Goal: Information Seeking & Learning: Learn about a topic

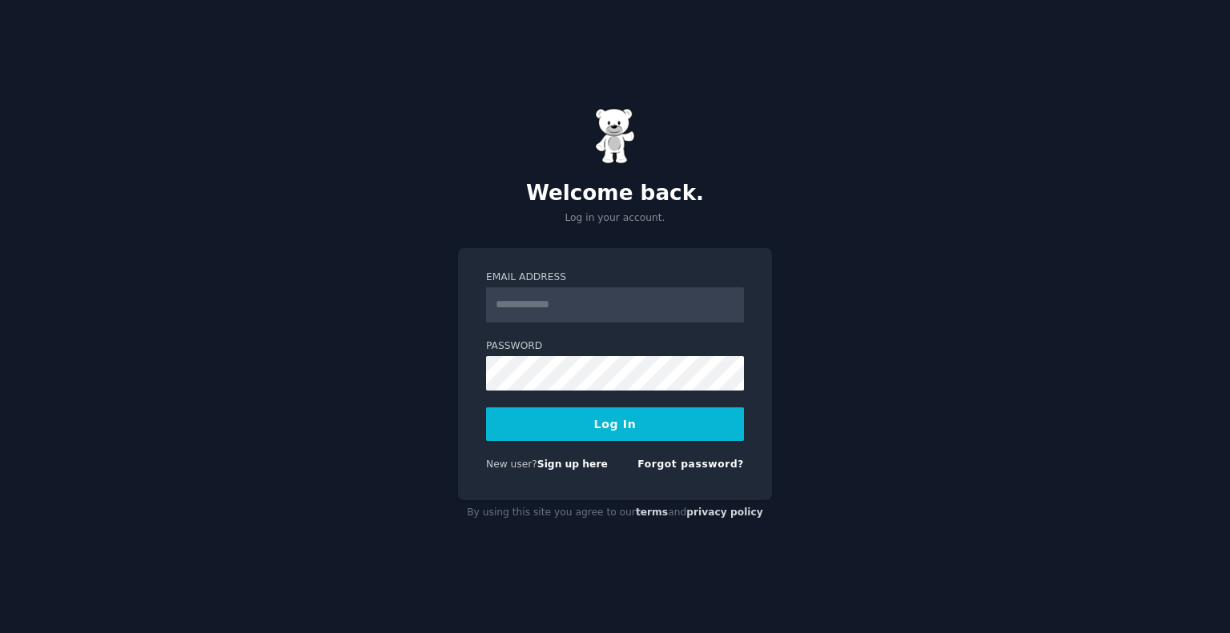
click at [572, 312] on input "Email Address" at bounding box center [615, 304] width 258 height 35
type input "**********"
click at [568, 428] on button "Log In" at bounding box center [615, 424] width 258 height 34
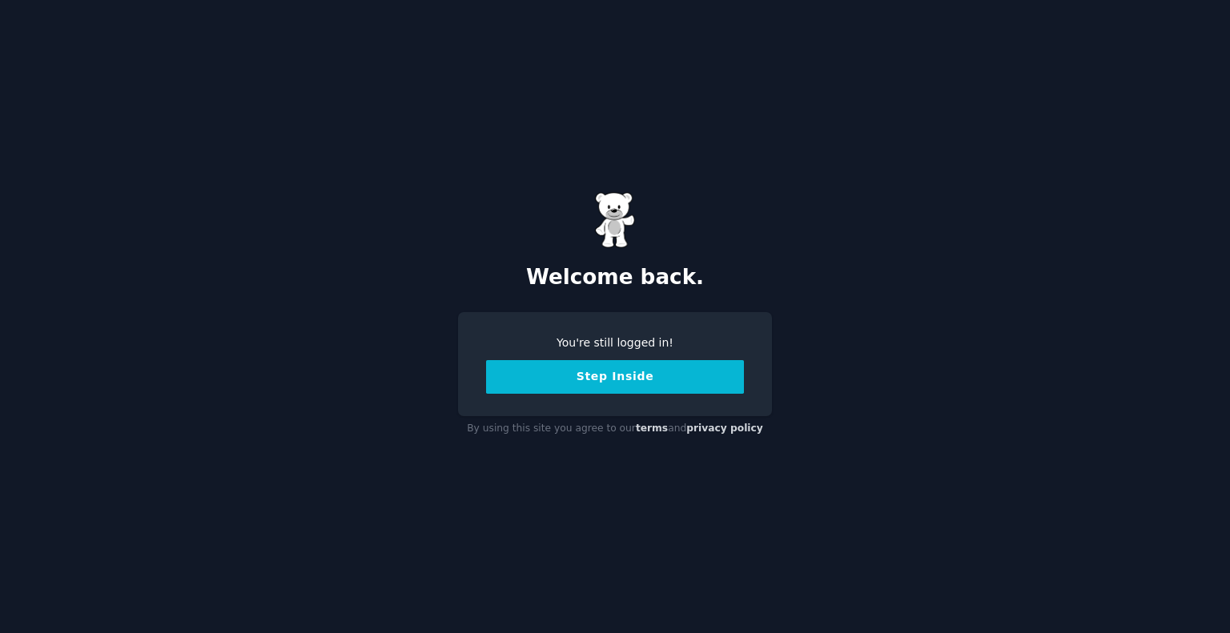
click at [599, 374] on button "Step Inside" at bounding box center [615, 377] width 258 height 34
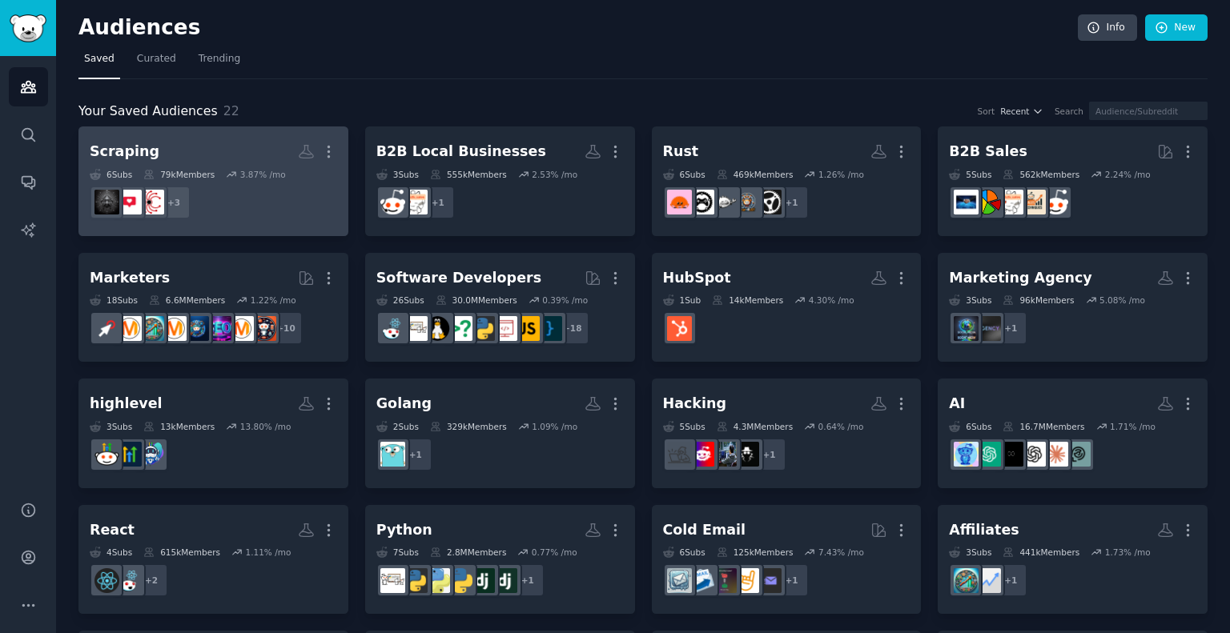
click at [211, 154] on h2 "Scraping More" at bounding box center [213, 152] width 247 height 28
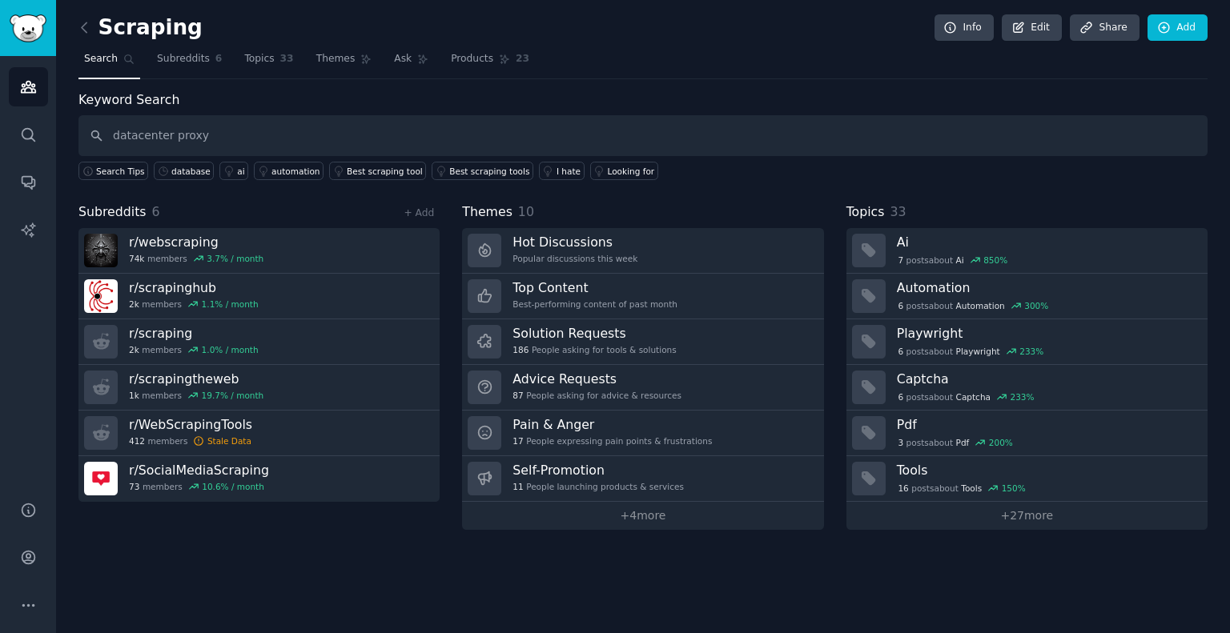
type input "datacenter proxy"
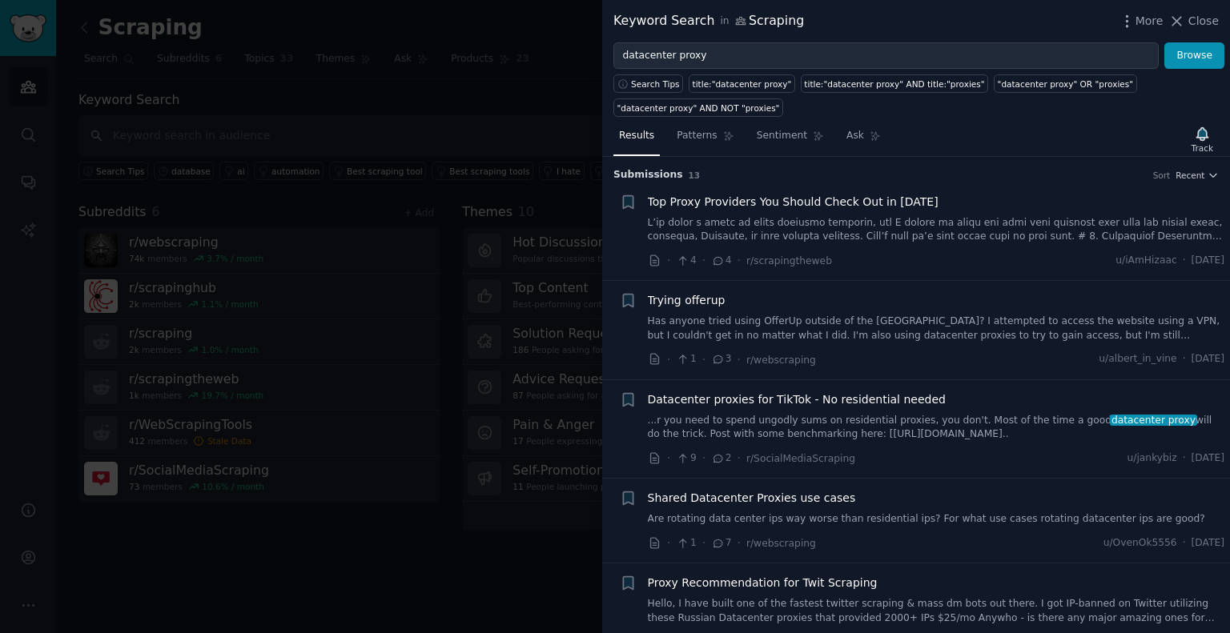
click at [819, 196] on span "Top Proxy Providers You Should Check Out in 2025" at bounding box center [793, 202] width 291 height 17
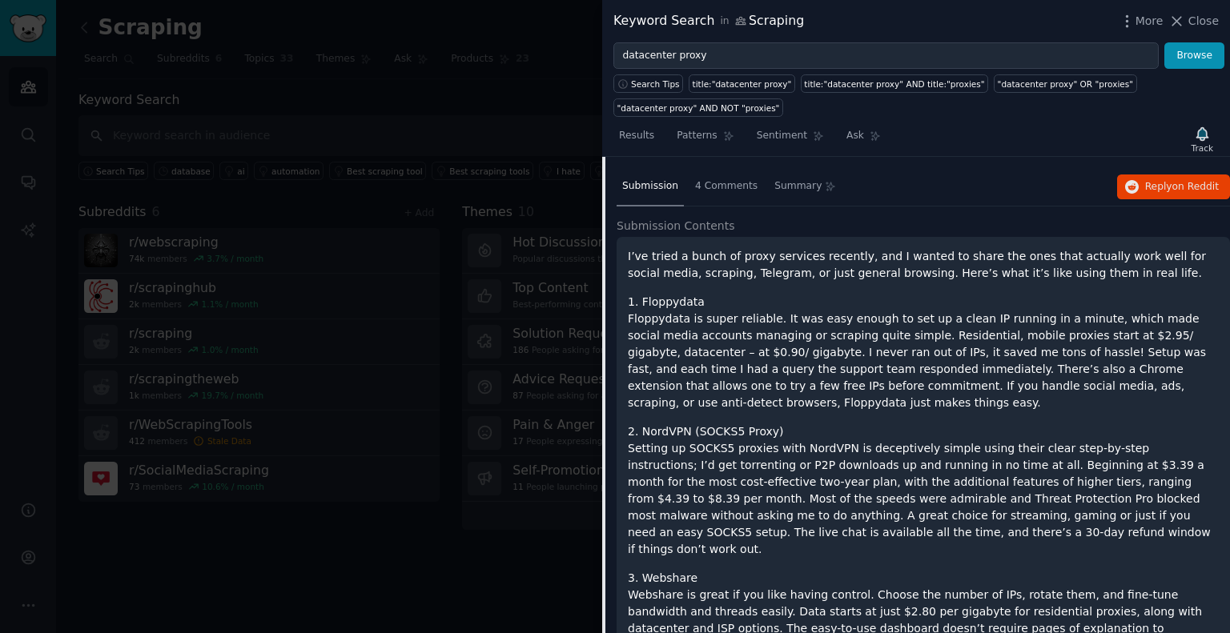
scroll to position [114, 0]
click at [664, 297] on h1 "1. Floppydata" at bounding box center [923, 300] width 591 height 17
copy h1 "Floppydata"
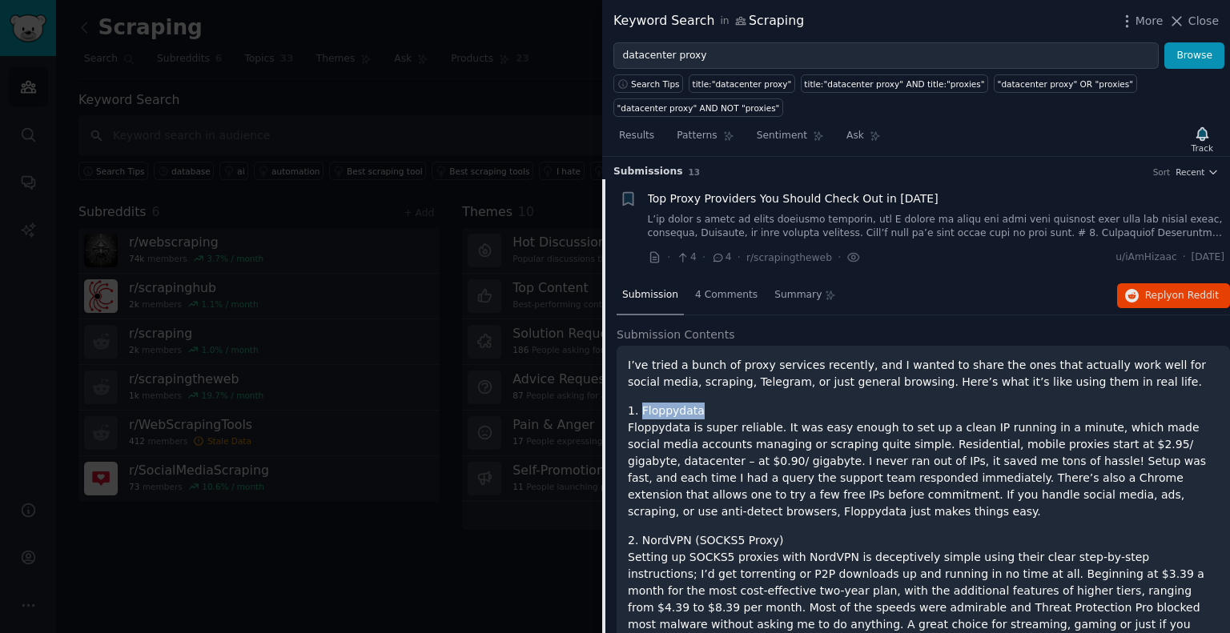
scroll to position [0, 0]
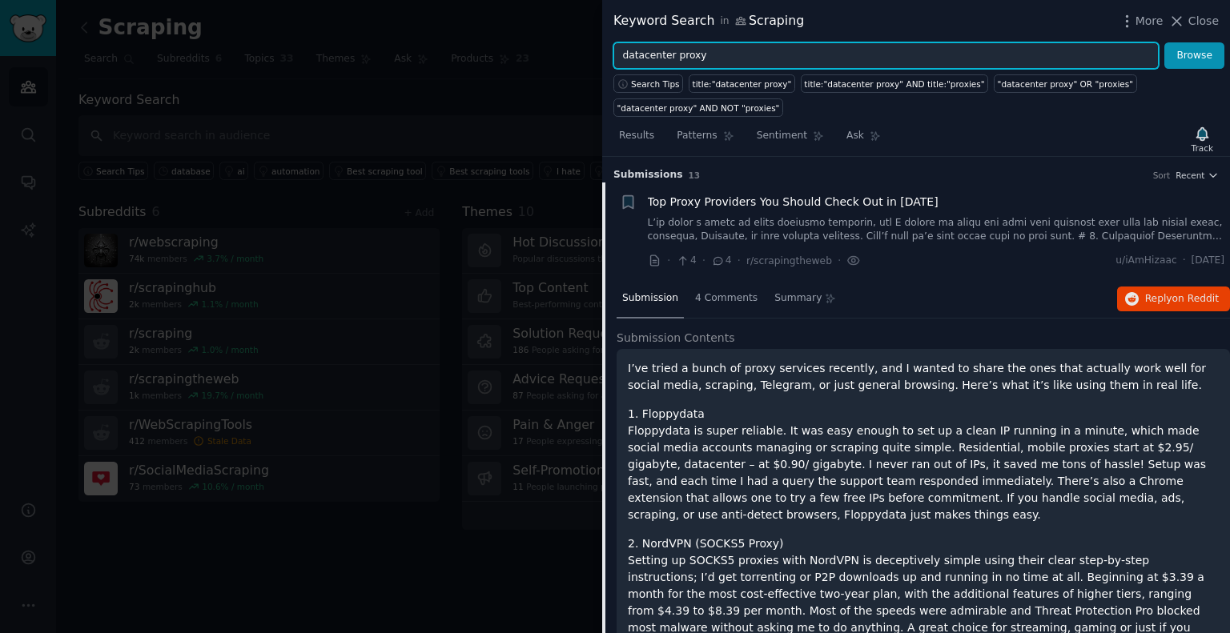
click at [690, 57] on input "datacenter proxy" at bounding box center [885, 55] width 545 height 27
click at [1164, 42] on button "Browse" at bounding box center [1194, 55] width 60 height 27
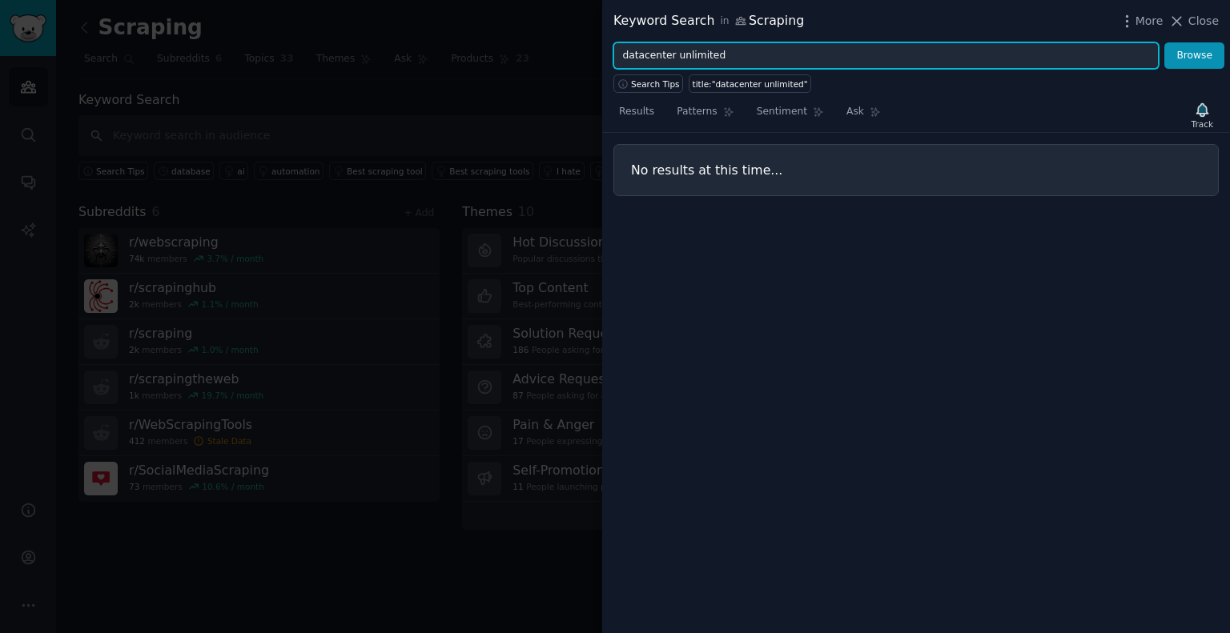
click at [728, 58] on input "datacenter unlimited" at bounding box center [885, 55] width 545 height 27
click at [728, 59] on input "datacenter unlimited" at bounding box center [885, 55] width 545 height 27
click at [679, 60] on input "datacenter unlimited" at bounding box center [885, 55] width 545 height 27
type input "datacenter proxy"
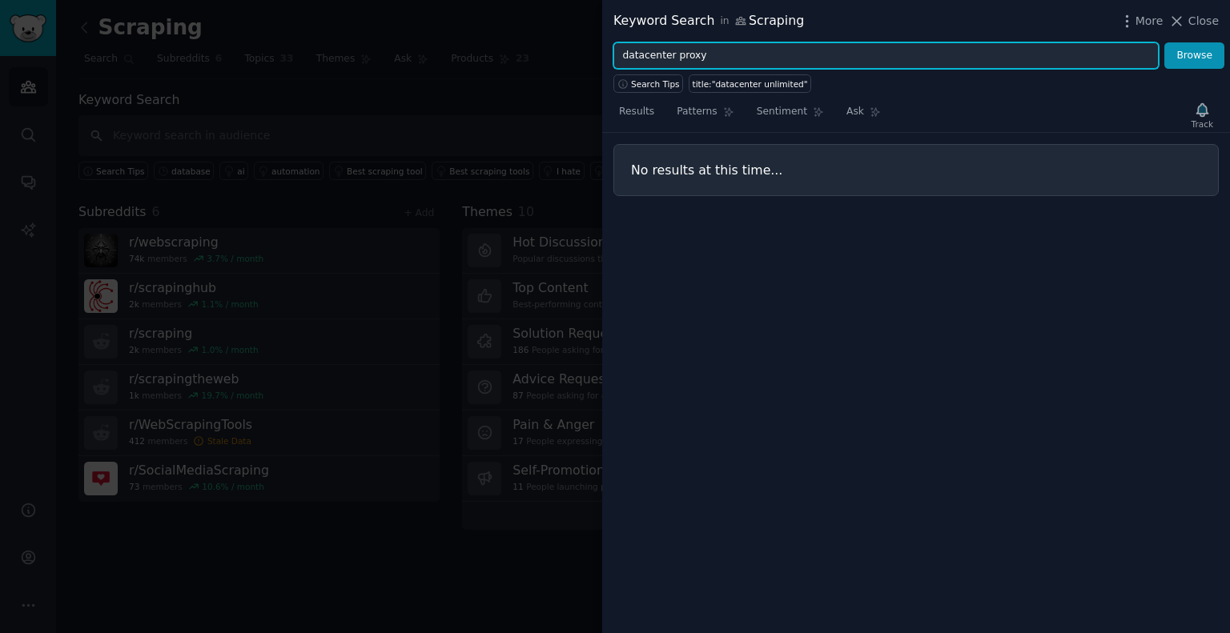
click at [1164, 42] on button "Browse" at bounding box center [1194, 55] width 60 height 27
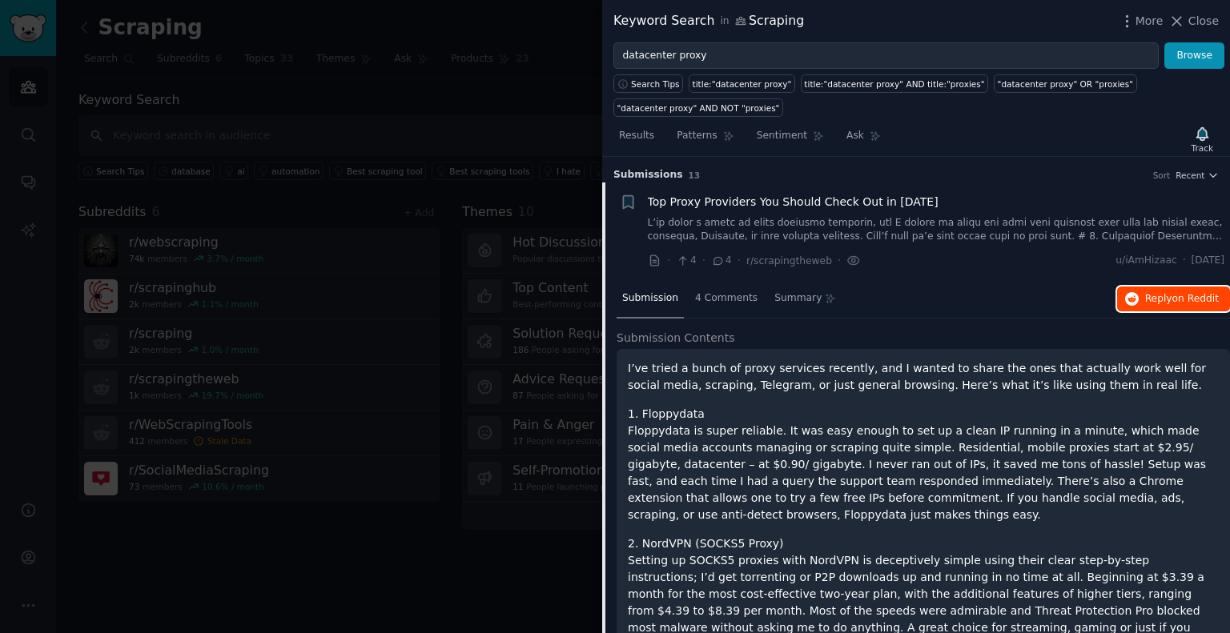
click at [1161, 292] on span "Reply on Reddit" at bounding box center [1182, 299] width 74 height 14
